Goal: Information Seeking & Learning: Learn about a topic

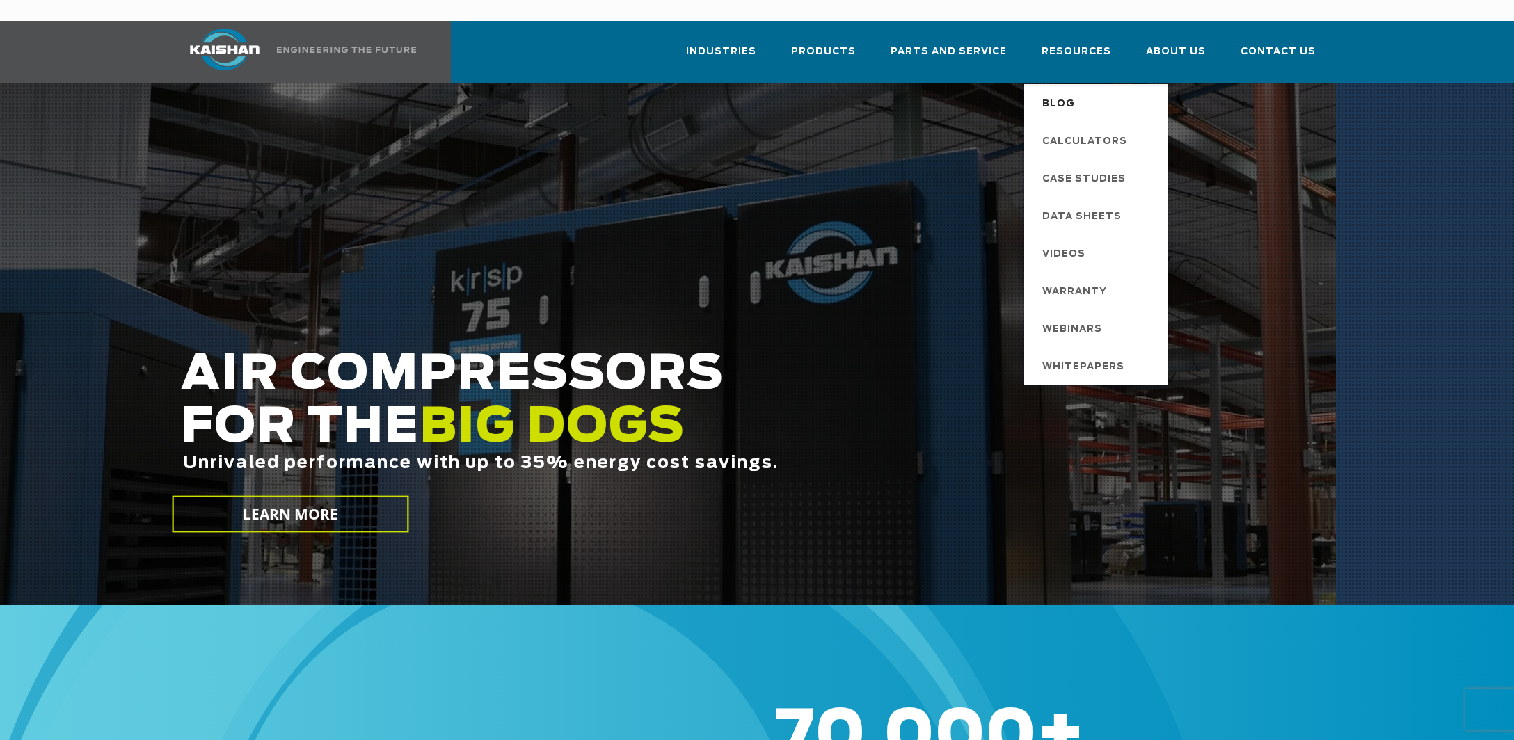
click at [1072, 93] on span "Blog" at bounding box center [1058, 105] width 33 height 24
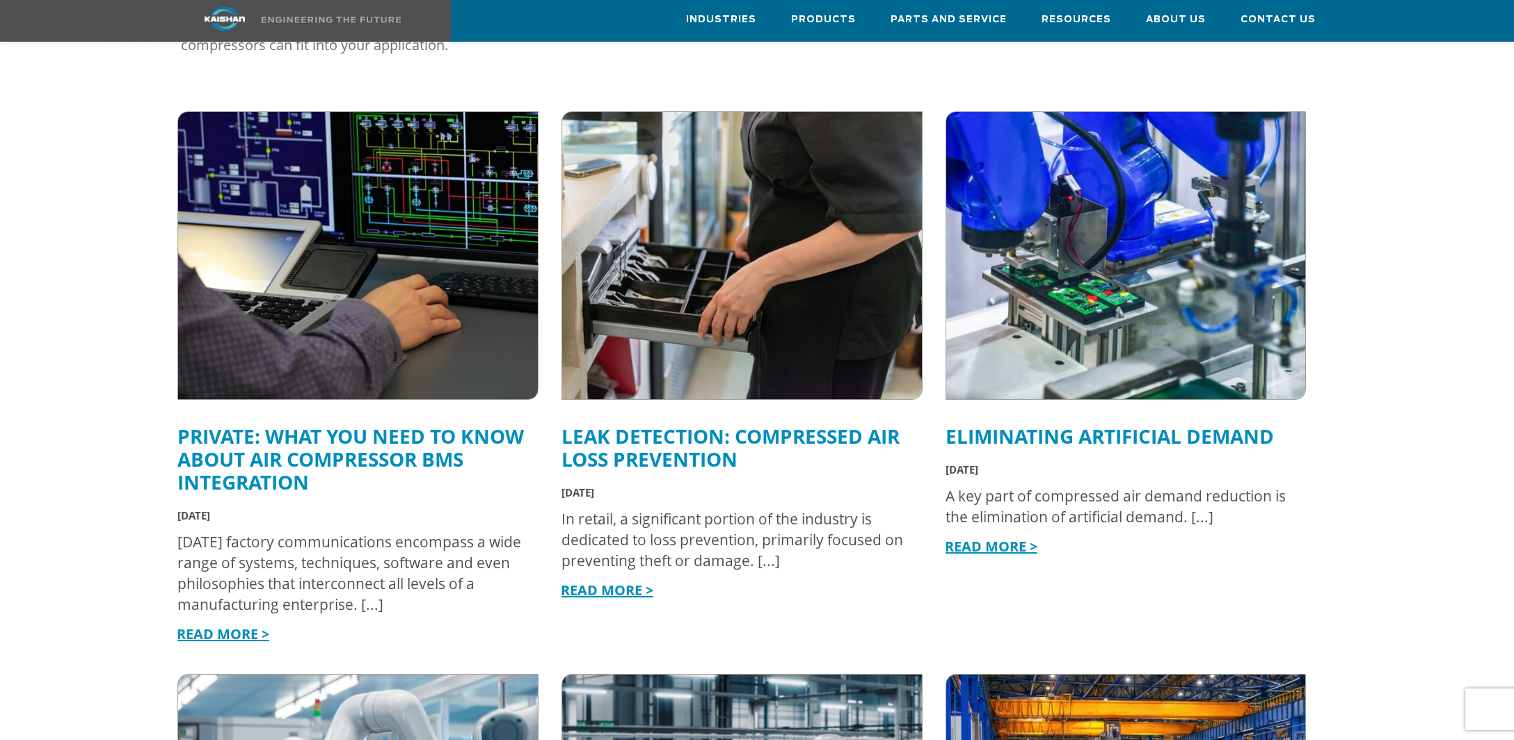
scroll to position [449, 0]
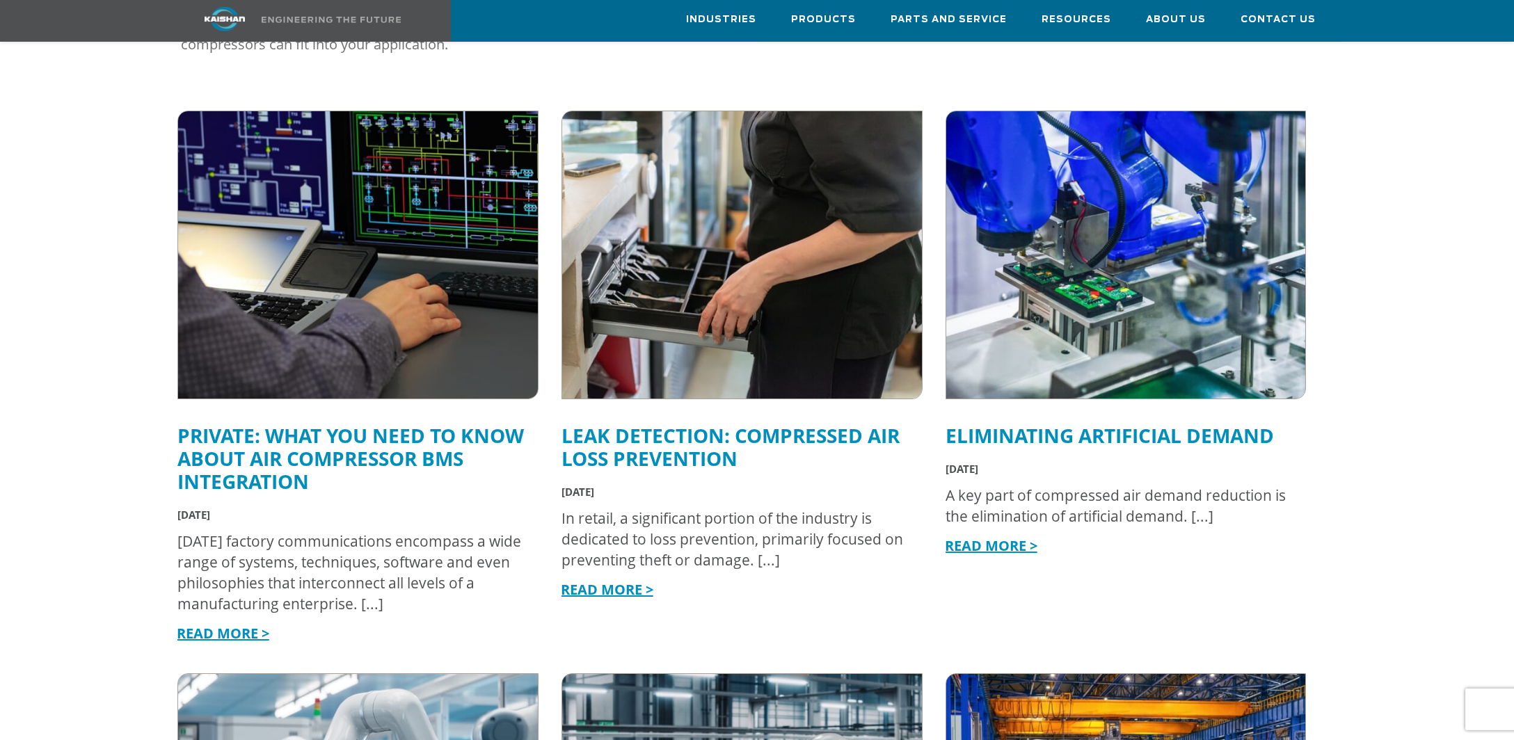
click at [374, 434] on link "Private: What You Need to Know about Air Compressor BMS Integration" at bounding box center [350, 458] width 346 height 72
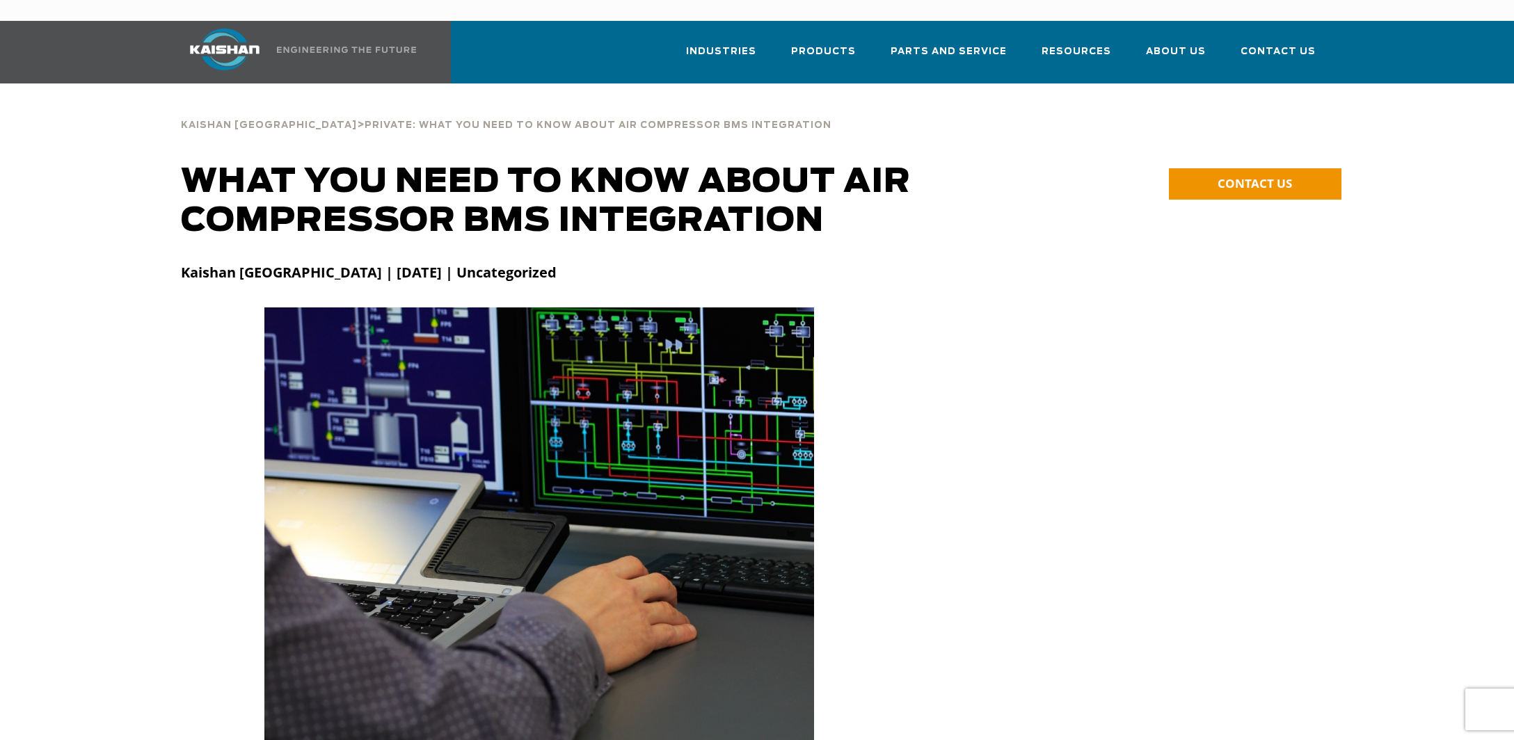
click at [1293, 308] on div at bounding box center [757, 528] width 1169 height 440
